Goal: Task Accomplishment & Management: Use online tool/utility

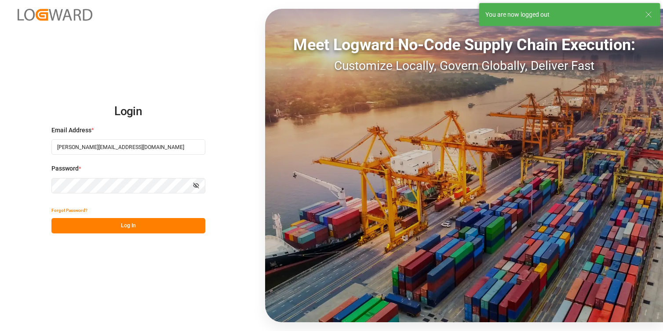
click at [650, 17] on icon at bounding box center [648, 14] width 11 height 11
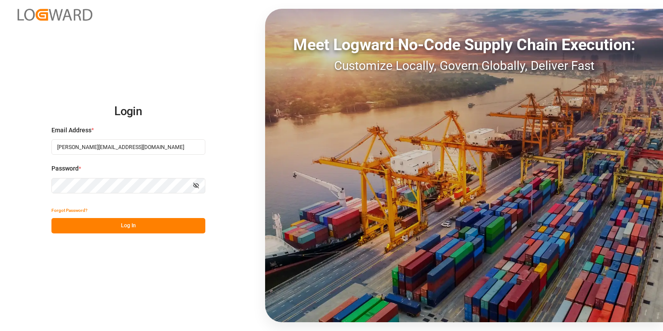
click at [124, 229] on button "Log In" at bounding box center [128, 225] width 154 height 15
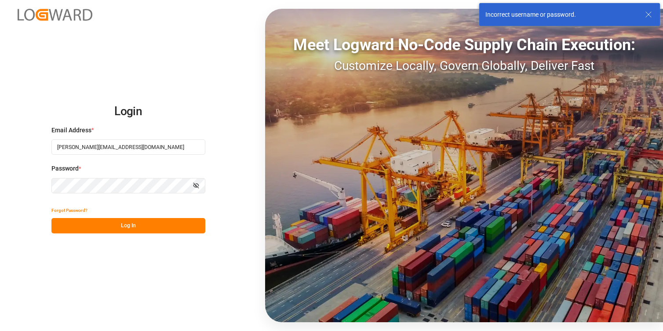
click at [647, 16] on icon at bounding box center [648, 14] width 11 height 11
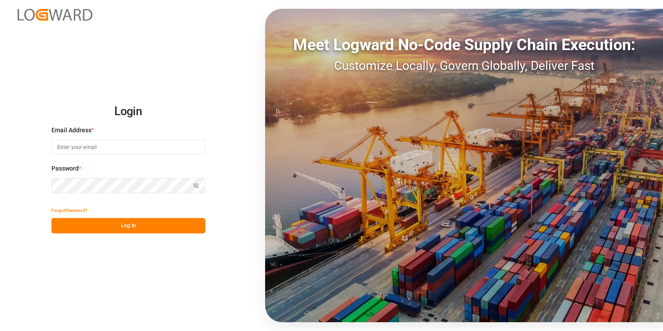
type input "[PERSON_NAME][EMAIL_ADDRESS][DOMAIN_NAME]"
click at [109, 224] on button "Log In" at bounding box center [128, 225] width 154 height 15
click at [68, 226] on button "Log In" at bounding box center [128, 225] width 154 height 15
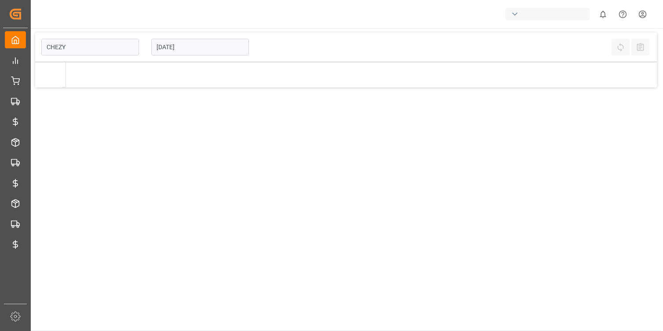
type input "Chezy Loading"
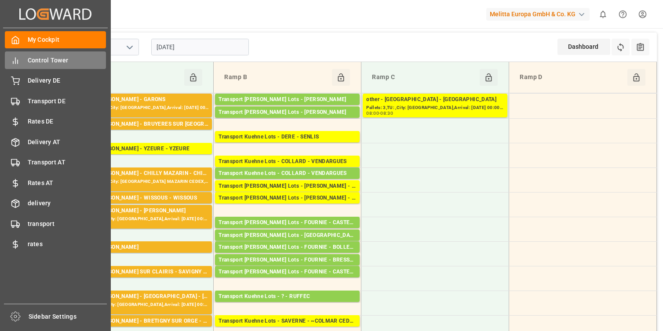
click at [51, 61] on span "Control Tower" at bounding box center [67, 60] width 79 height 9
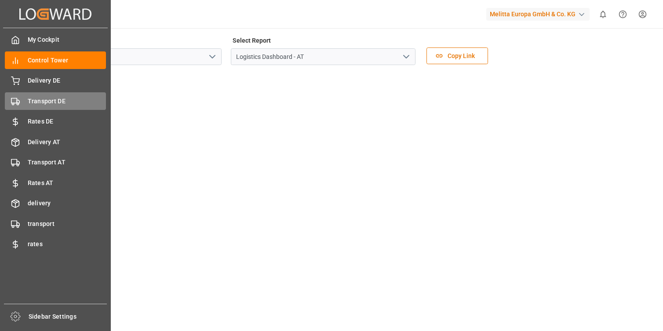
click at [30, 98] on span "Transport DE" at bounding box center [67, 101] width 79 height 9
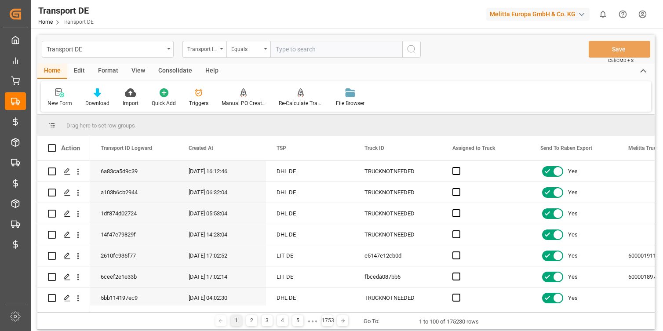
click at [534, 15] on div "Melitta Europa GmbH & Co. KG" at bounding box center [537, 14] width 103 height 13
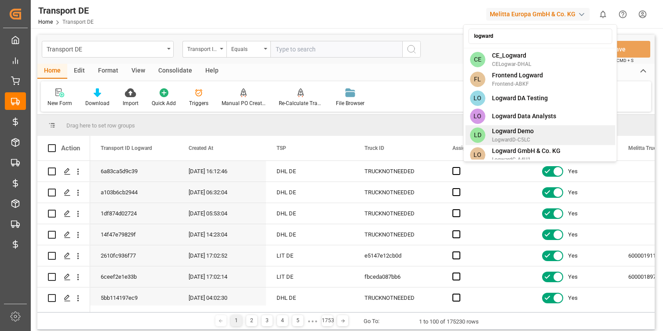
type input "logward"
click at [528, 148] on span "Logward GmbH & Co. KG" at bounding box center [526, 150] width 69 height 9
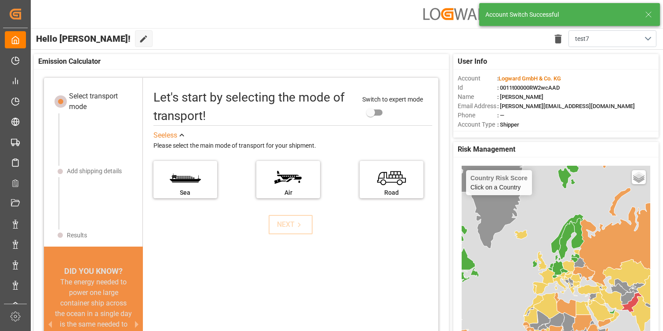
click at [651, 16] on icon at bounding box center [648, 14] width 11 height 11
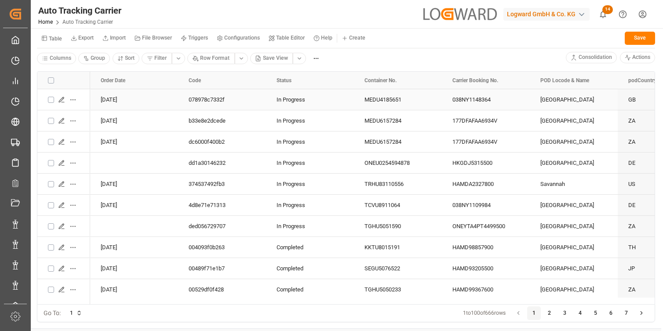
click at [62, 100] on icon "Press SPACE to select this row." at bounding box center [61, 99] width 5 height 5
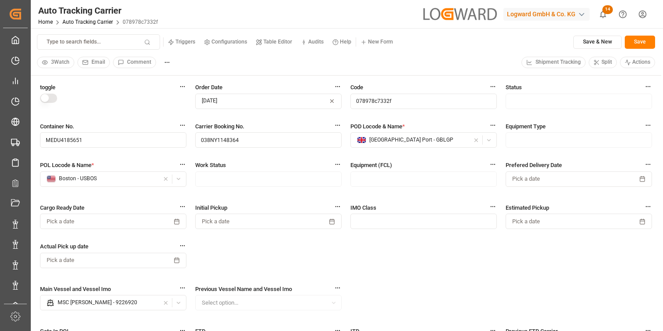
scroll to position [26, 0]
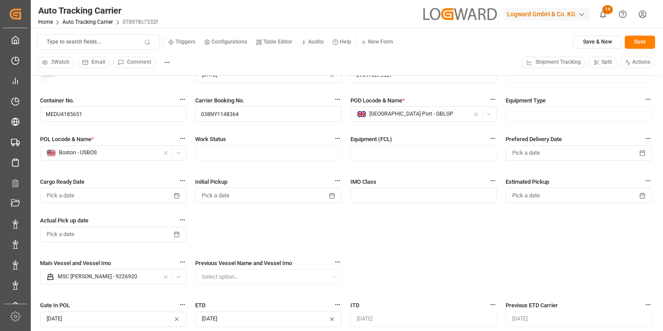
click at [181, 155] on div "button" at bounding box center [172, 153] width 25 height 9
type input "481782"
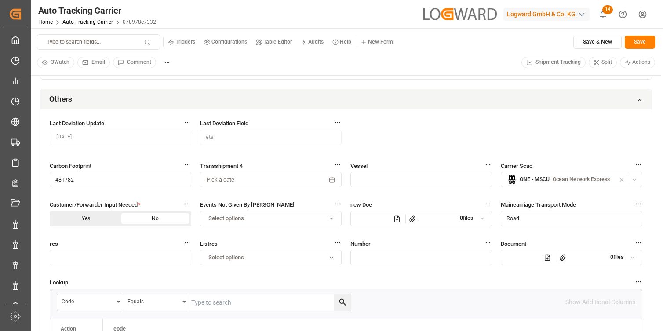
click at [186, 103] on div "Others" at bounding box center [345, 99] width 611 height 21
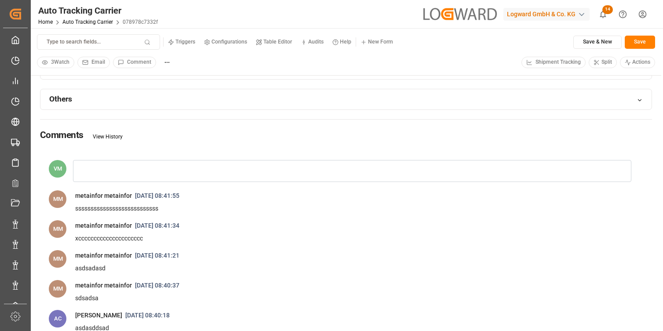
click at [179, 98] on div "Others" at bounding box center [345, 99] width 611 height 21
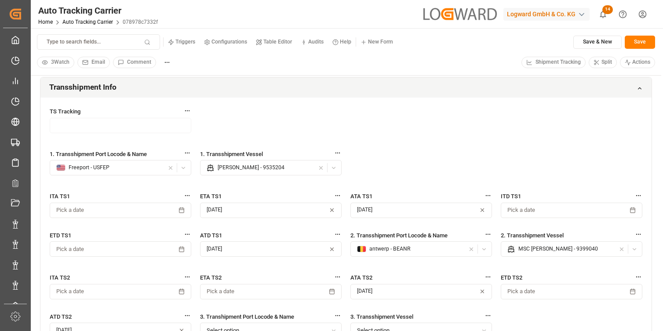
scroll to position [376, 0]
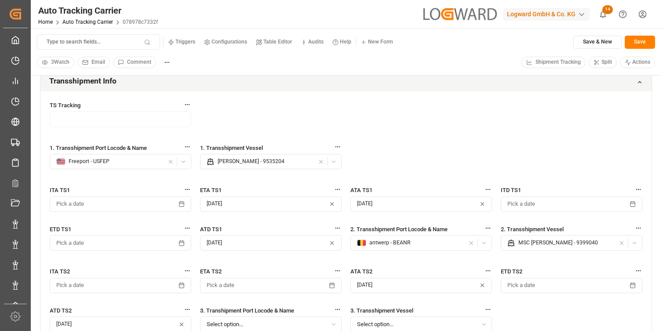
click at [182, 160] on icon "button" at bounding box center [183, 162] width 6 height 6
click at [153, 163] on div "Freeport - USFEP" at bounding box center [110, 162] width 108 height 8
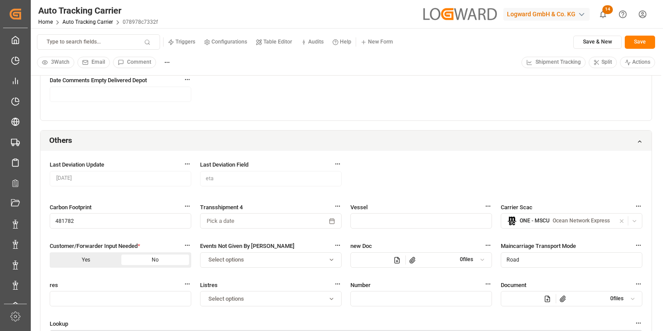
scroll to position [808, 0]
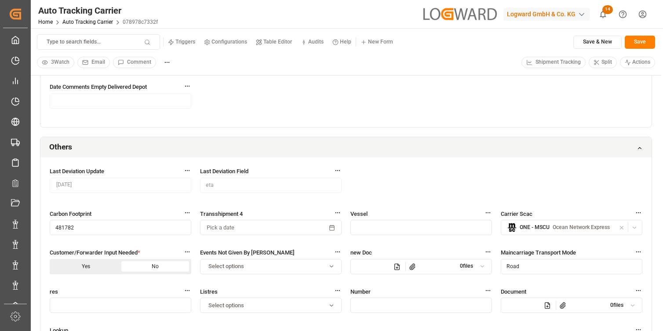
click at [154, 144] on div "Others" at bounding box center [345, 147] width 611 height 21
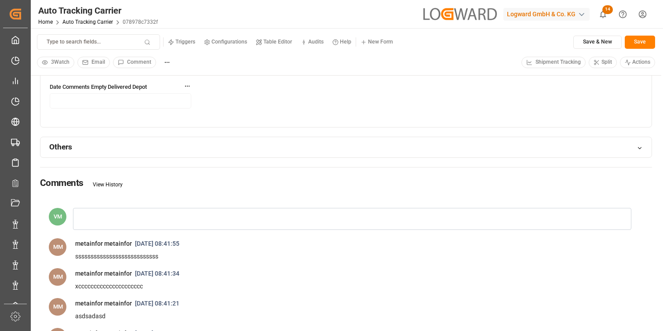
click at [154, 144] on div "Others" at bounding box center [345, 147] width 611 height 21
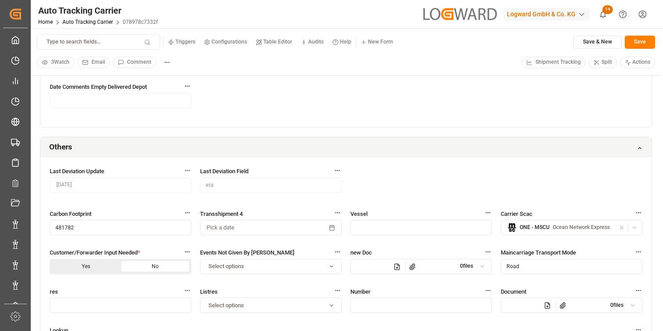
click at [154, 144] on div "Others" at bounding box center [345, 147] width 611 height 21
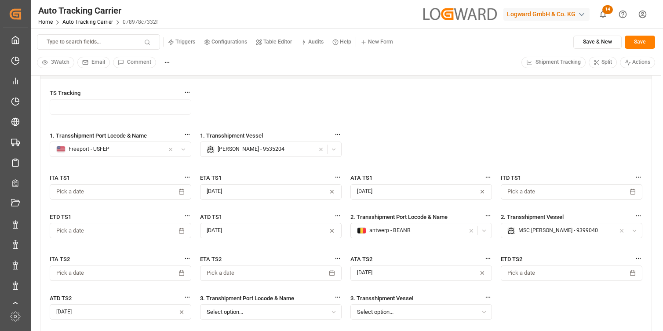
scroll to position [387, 0]
click at [185, 151] on icon "button" at bounding box center [183, 151] width 6 height 6
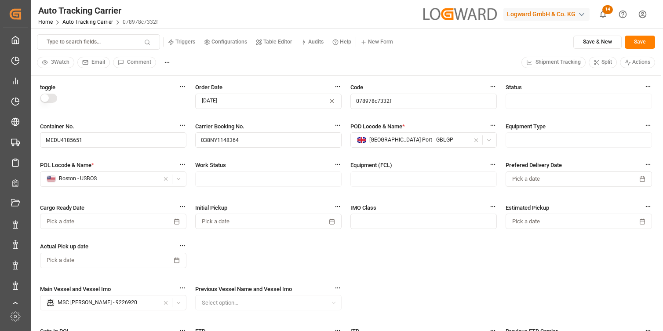
click at [178, 178] on icon "button" at bounding box center [178, 179] width 6 height 6
click at [190, 180] on div "toggle Order Date [DATE] Code 078978c7332f Status Container No. MEDU4185651 Car…" at bounding box center [346, 265] width 612 height 364
click at [180, 179] on icon "button" at bounding box center [178, 179] width 6 height 6
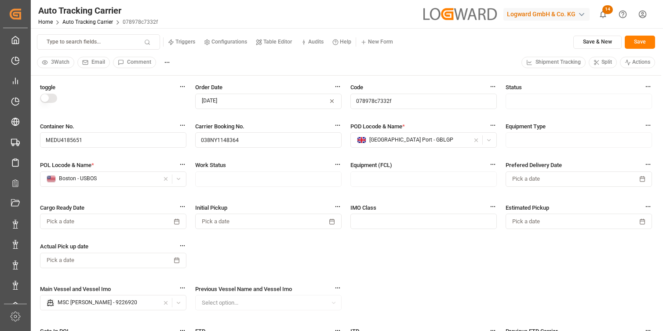
click at [134, 182] on div "Boston - USBOS" at bounding box center [103, 179] width 113 height 8
click at [177, 180] on icon "button" at bounding box center [178, 179] width 6 height 6
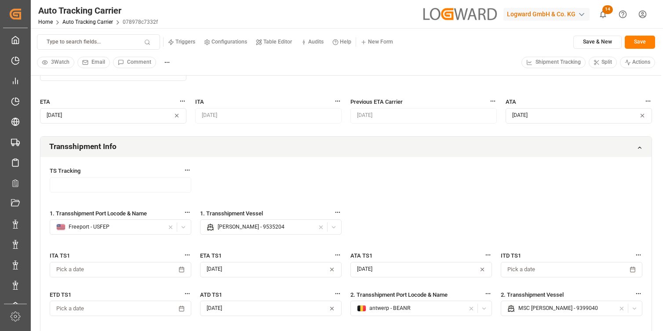
scroll to position [313, 0]
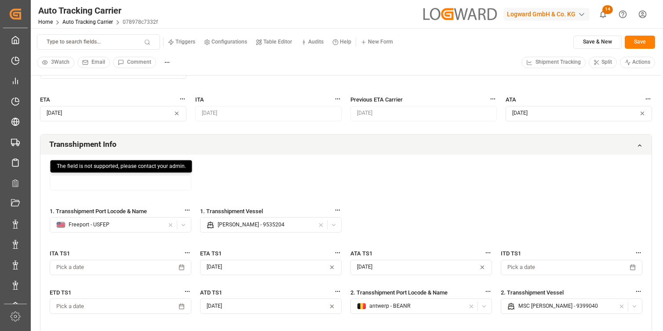
click at [184, 142] on div "Transshipment Info" at bounding box center [345, 144] width 611 height 21
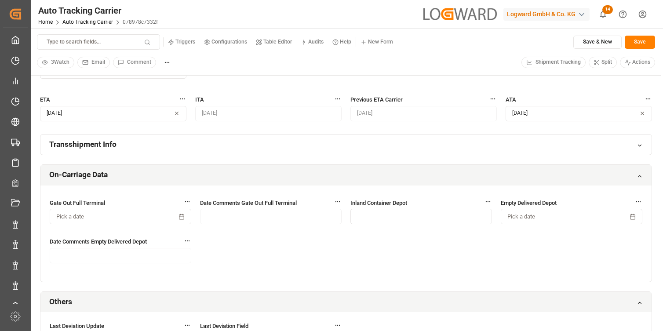
click at [179, 180] on div "On-Carriage Data" at bounding box center [345, 175] width 611 height 21
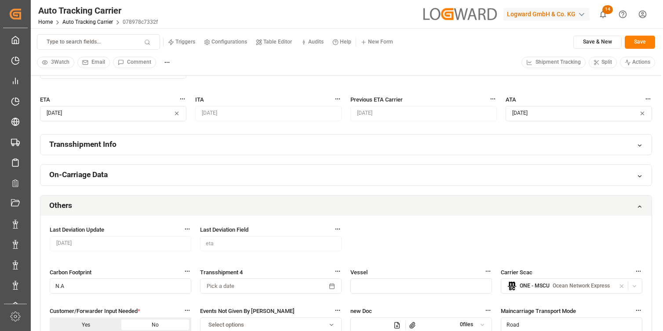
click at [173, 199] on div "Others" at bounding box center [345, 206] width 611 height 21
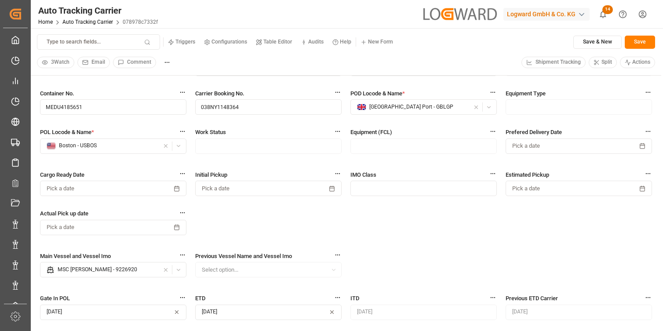
scroll to position [0, 0]
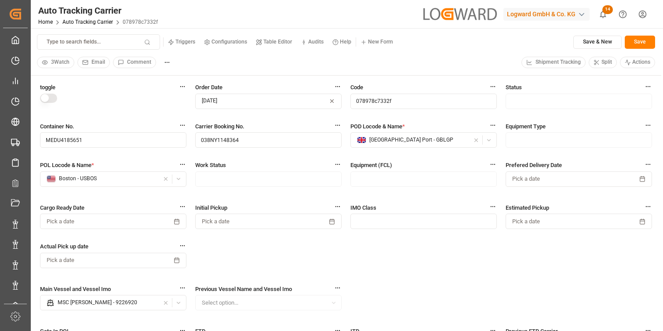
click at [390, 141] on div "[GEOGRAPHIC_DATA] Port - GBLGP" at bounding box center [413, 140] width 113 height 8
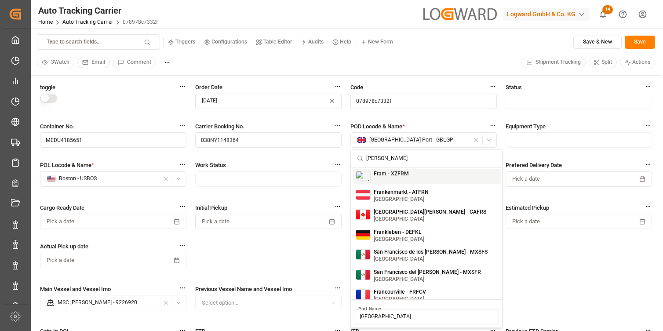
type input "[PERSON_NAME]"
click at [396, 176] on small "Fram - XZFRM" at bounding box center [391, 173] width 35 height 5
click at [395, 196] on small "[GEOGRAPHIC_DATA]" at bounding box center [401, 198] width 55 height 5
click at [392, 217] on small "[GEOGRAPHIC_DATA]" at bounding box center [430, 218] width 113 height 5
click at [389, 233] on small "Frankleben - DEFKL" at bounding box center [399, 231] width 51 height 5
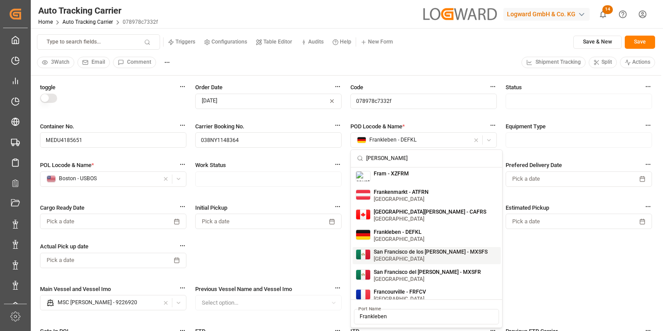
click at [389, 262] on div "San Francisco de los [PERSON_NAME] - MXSFS [GEOGRAPHIC_DATA]" at bounding box center [426, 255] width 148 height 17
click at [389, 280] on small "[GEOGRAPHIC_DATA]" at bounding box center [427, 278] width 107 height 5
type input "San Francisco del [PERSON_NAME]"
click at [439, 122] on label "POD Locode & Name *" at bounding box center [423, 126] width 146 height 9
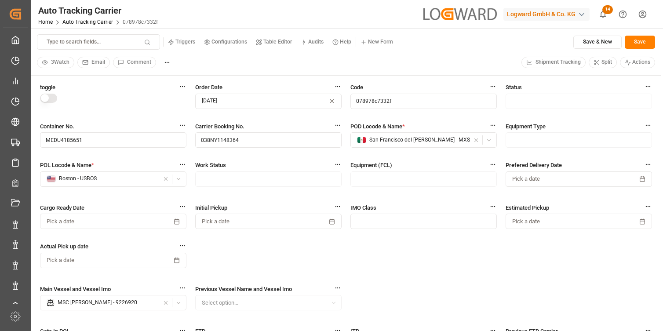
click at [490, 140] on icon "button" at bounding box center [489, 140] width 6 height 6
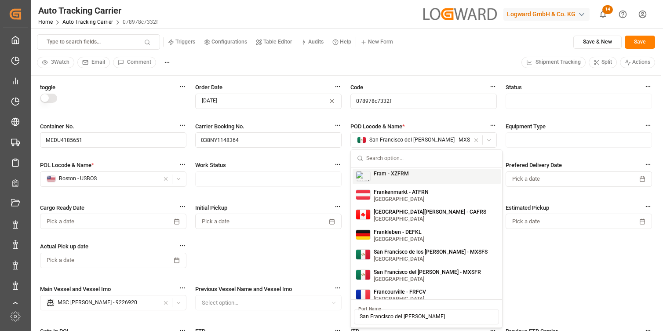
click at [490, 140] on icon "button" at bounding box center [489, 140] width 6 height 6
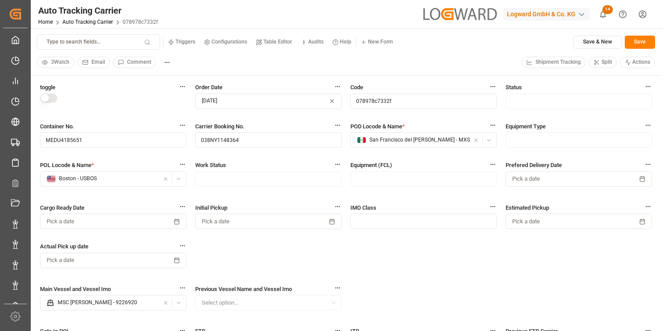
click at [475, 139] on icon "button" at bounding box center [475, 139] width 3 height 3
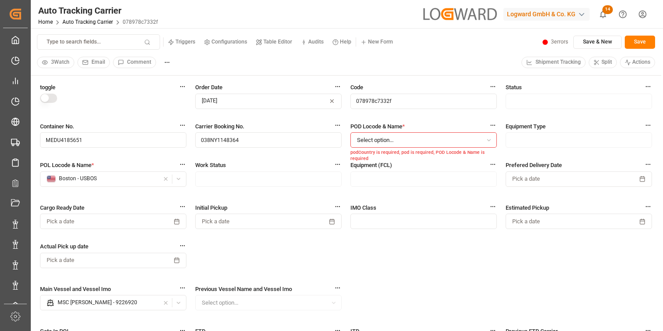
click at [464, 118] on div "toggle Order Date [DATE] Code 078978c7332f Status Container No. MEDU4185651 Car…" at bounding box center [346, 265] width 612 height 364
click at [433, 140] on button "Select option..." at bounding box center [423, 139] width 146 height 15
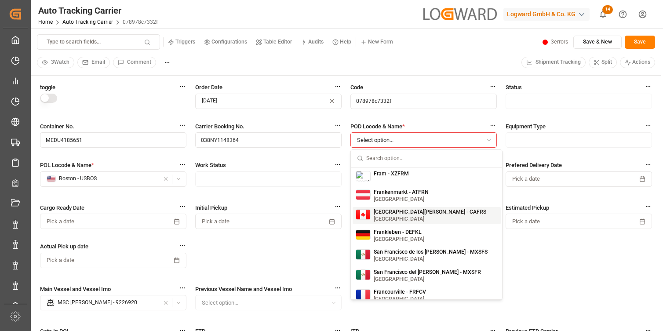
click at [398, 216] on div "[GEOGRAPHIC_DATA][PERSON_NAME] - CAFRS [GEOGRAPHIC_DATA]" at bounding box center [430, 215] width 113 height 12
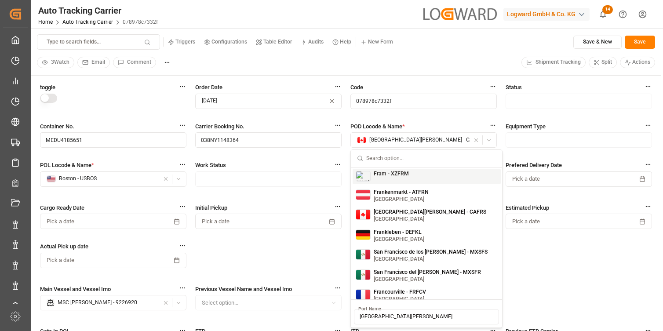
click at [424, 112] on div "Code 078978c7332f" at bounding box center [423, 101] width 146 height 36
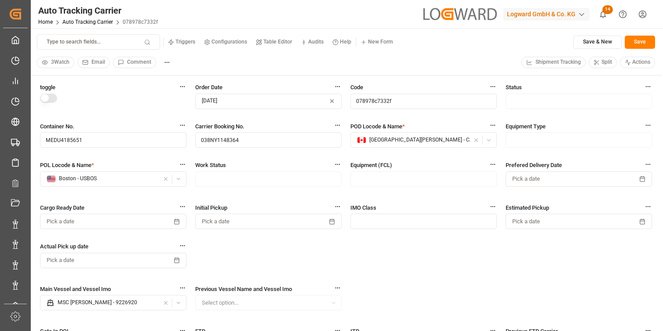
click at [66, 63] on html "Created by potrace 1.15, written by [PERSON_NAME] [DATE]-[DATE] Created by potr…" at bounding box center [331, 165] width 663 height 331
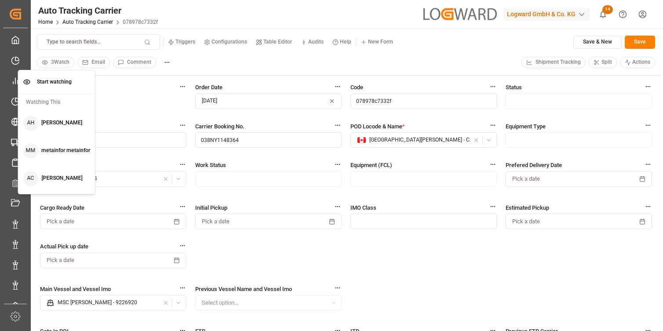
click at [163, 65] on html "Created by potrace 1.15, written by [PERSON_NAME] [DATE]-[DATE] Created by potr…" at bounding box center [331, 165] width 663 height 331
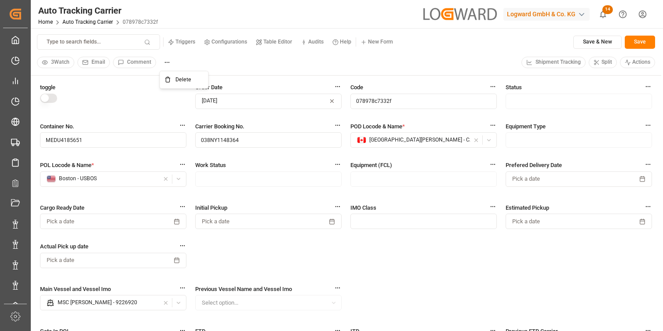
click at [165, 64] on html "Created by potrace 1.15, written by [PERSON_NAME] [DATE]-[DATE] Created by potr…" at bounding box center [331, 165] width 663 height 331
click at [203, 64] on html "Created by potrace 1.15, written by [PERSON_NAME] [DATE]-[DATE] Created by potr…" at bounding box center [331, 165] width 663 height 331
click at [97, 20] on link "Auto Tracking Carrier" at bounding box center [87, 22] width 51 height 6
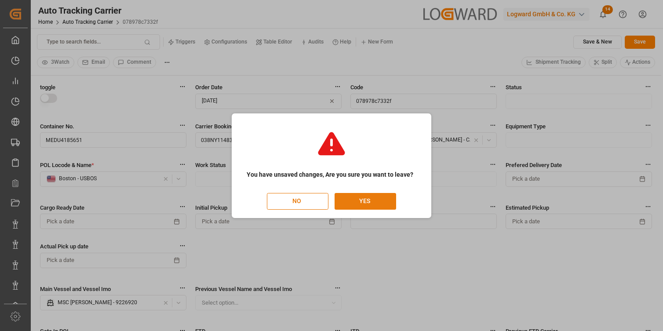
click at [369, 201] on button "YES" at bounding box center [365, 201] width 62 height 17
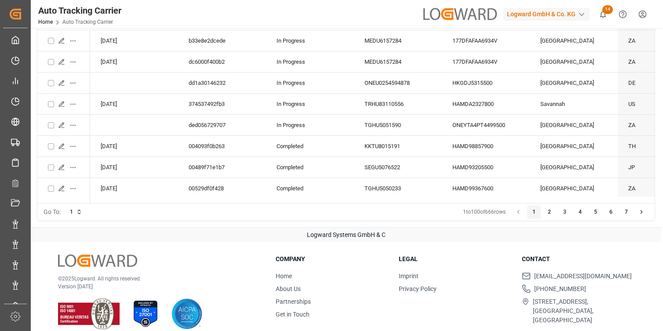
scroll to position [100, 0]
click at [77, 211] on html "Created by potrace 1.15, written by [PERSON_NAME] [DATE]-[DATE] Created by potr…" at bounding box center [331, 165] width 663 height 331
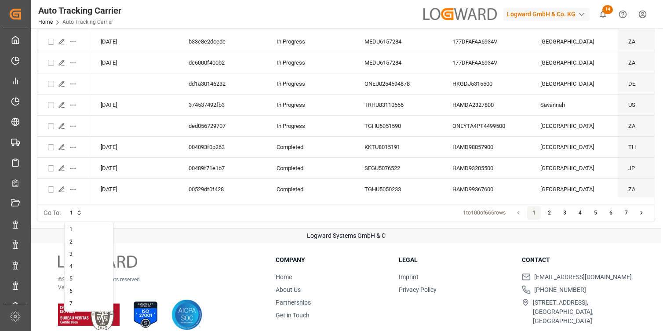
click at [207, 232] on html "Created by potrace 1.15, written by [PERSON_NAME] [DATE]-[DATE] Created by potr…" at bounding box center [331, 165] width 663 height 331
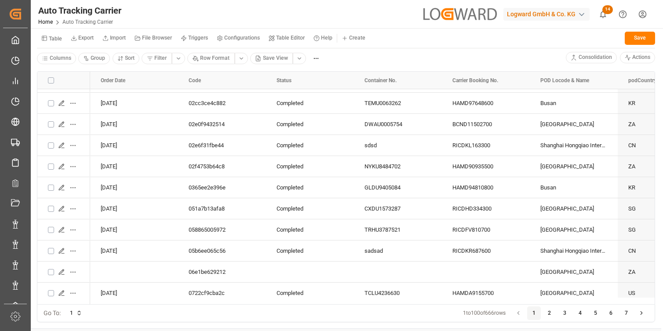
scroll to position [534, 0]
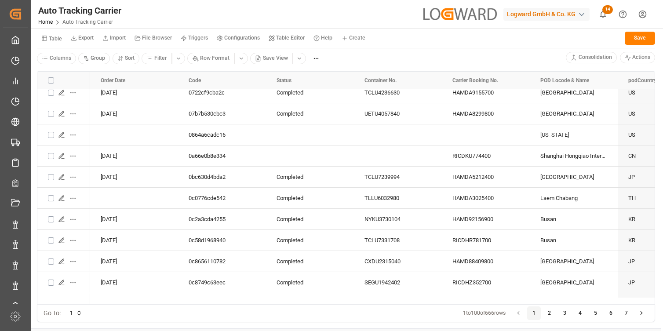
click at [75, 312] on html "Created by potrace 1.15, written by [PERSON_NAME] [DATE]-[DATE] Created by potr…" at bounding box center [331, 165] width 663 height 331
click at [134, 310] on html "Created by potrace 1.15, written by [PERSON_NAME] [DATE]-[DATE] Created by potr…" at bounding box center [331, 165] width 663 height 331
click at [381, 14] on div "Auto Tracking Carrier Home Auto Tracking Carrier Logward GmbH & Co. KG 14 Notif…" at bounding box center [344, 14] width 638 height 28
